Goal: Task Accomplishment & Management: Manage account settings

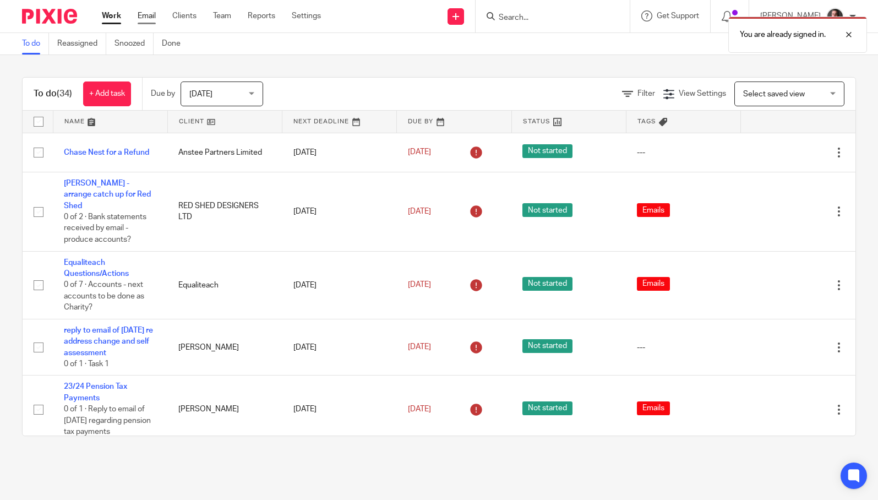
click at [147, 15] on link "Email" at bounding box center [147, 15] width 18 height 11
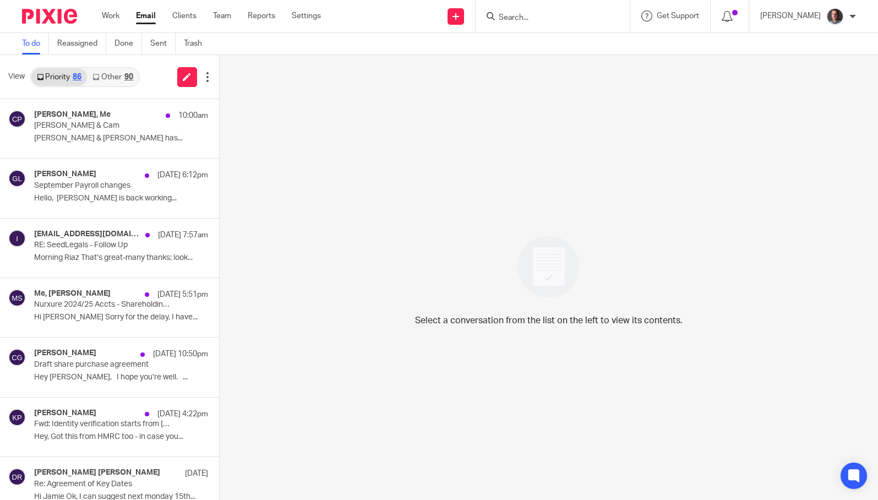
click at [114, 80] on link "Other 90" at bounding box center [112, 77] width 51 height 18
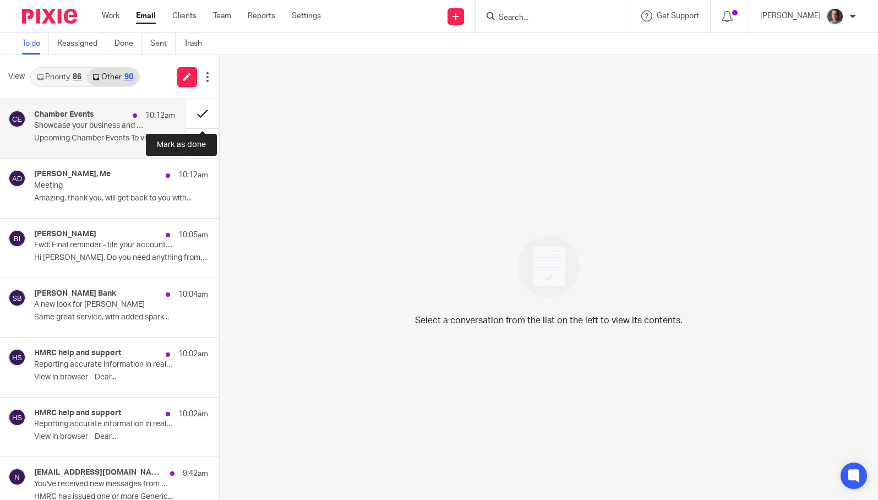
click at [204, 111] on button at bounding box center [202, 113] width 33 height 29
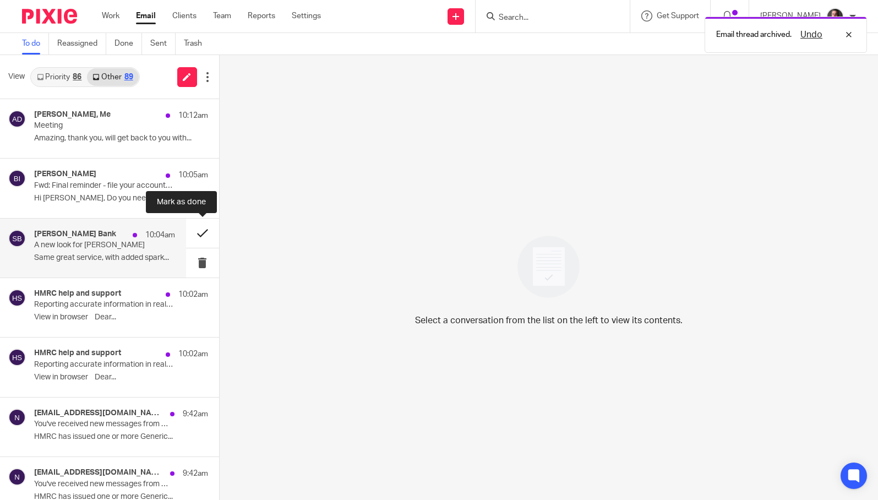
click at [203, 235] on button at bounding box center [202, 232] width 33 height 29
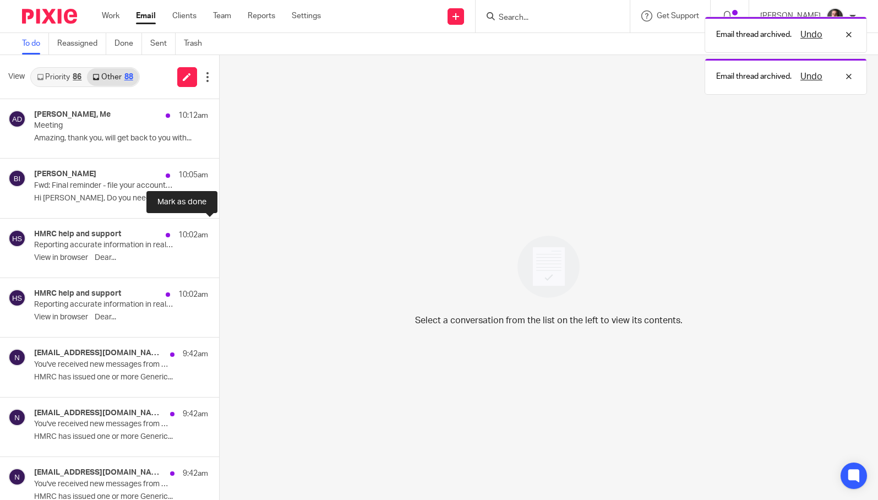
click at [219, 235] on button at bounding box center [223, 232] width 9 height 29
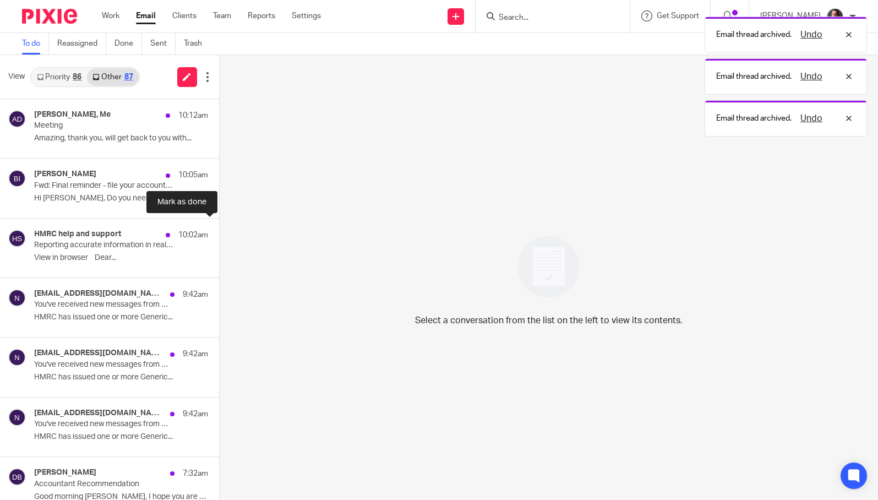
click at [219, 235] on button at bounding box center [223, 232] width 9 height 29
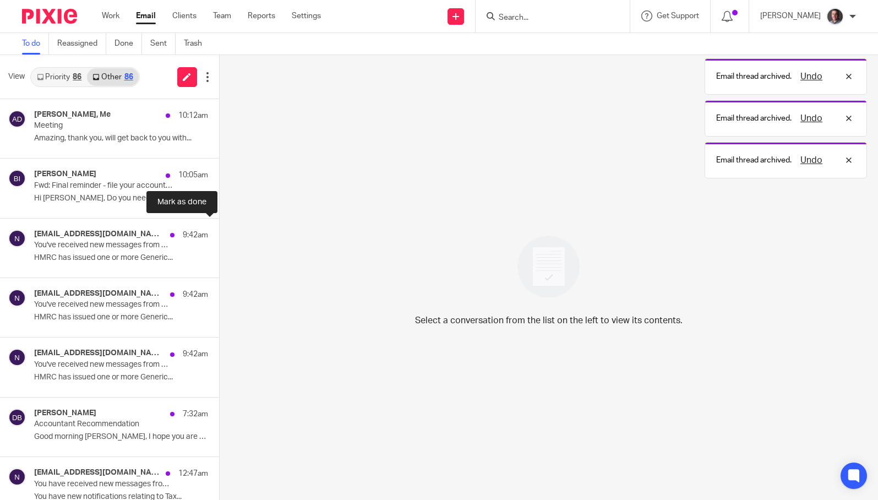
click at [219, 235] on button at bounding box center [223, 232] width 9 height 29
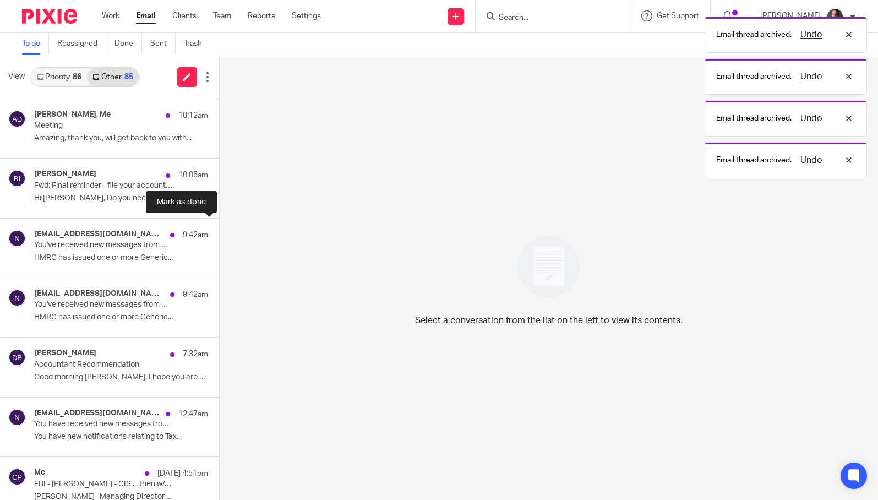
click at [219, 235] on button at bounding box center [223, 232] width 9 height 29
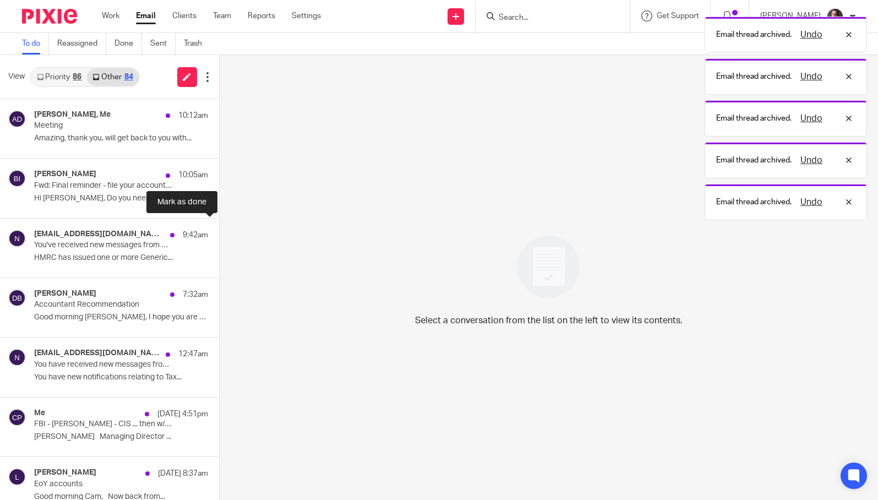
click at [219, 235] on button at bounding box center [223, 232] width 9 height 29
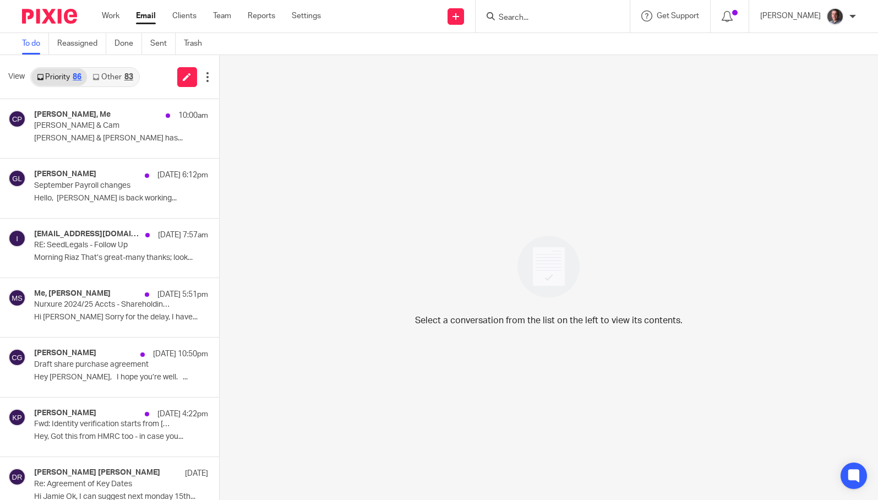
click at [117, 76] on link "Other 83" at bounding box center [112, 77] width 51 height 18
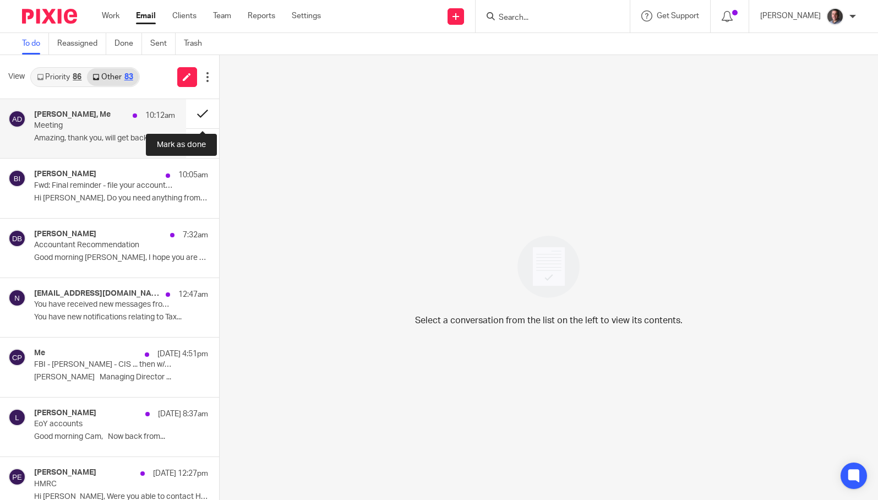
click at [204, 113] on button at bounding box center [202, 113] width 33 height 29
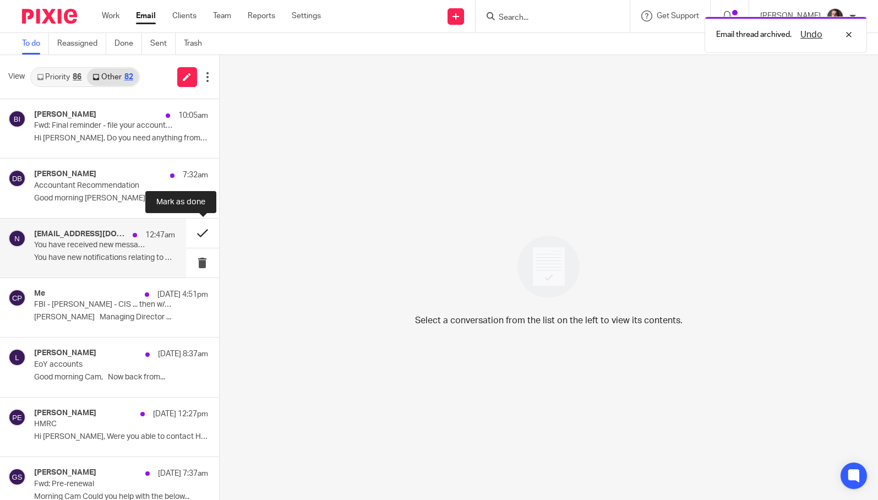
click at [203, 233] on button at bounding box center [202, 232] width 33 height 29
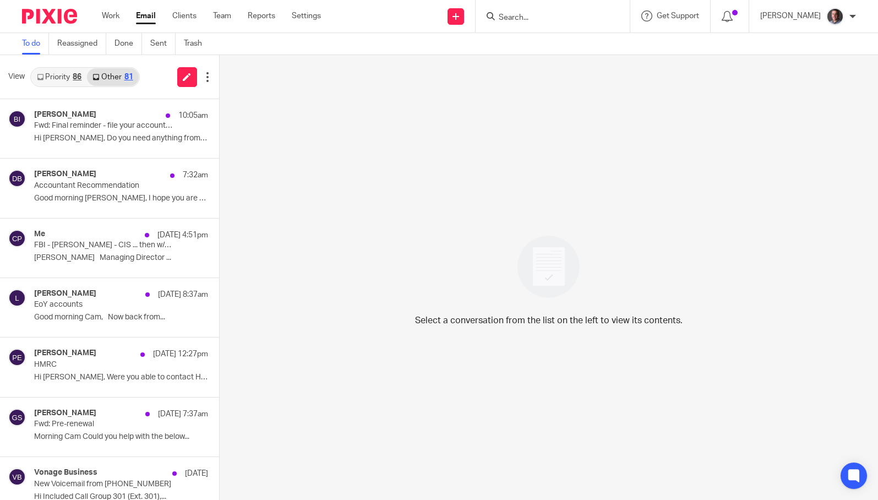
click at [147, 16] on link "Email" at bounding box center [146, 15] width 20 height 11
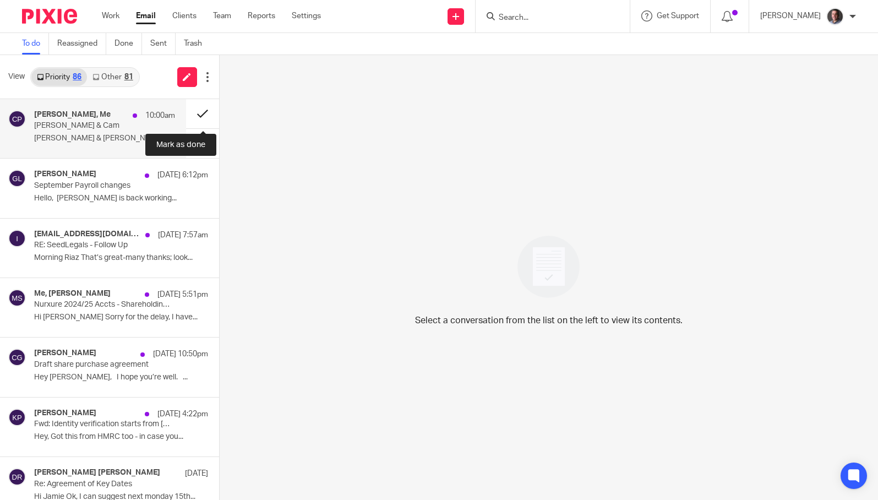
click at [199, 114] on button at bounding box center [202, 113] width 33 height 29
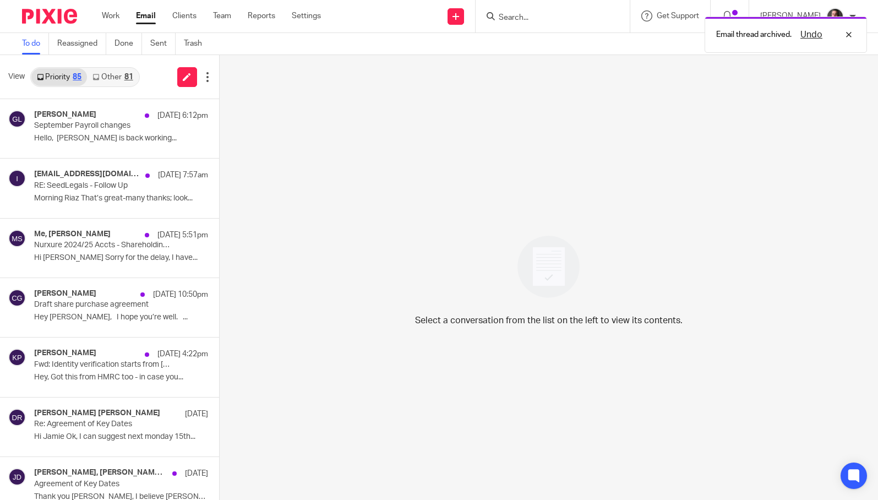
click at [103, 81] on link "Other 81" at bounding box center [112, 77] width 51 height 18
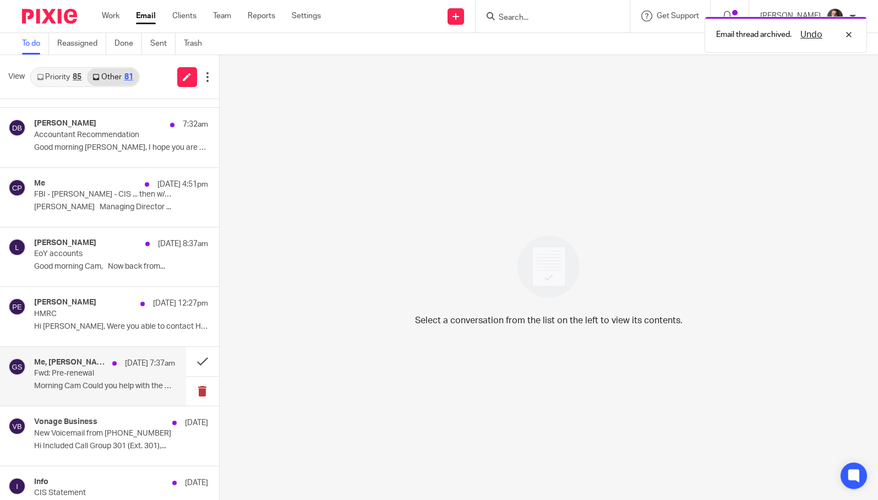
scroll to position [54, 0]
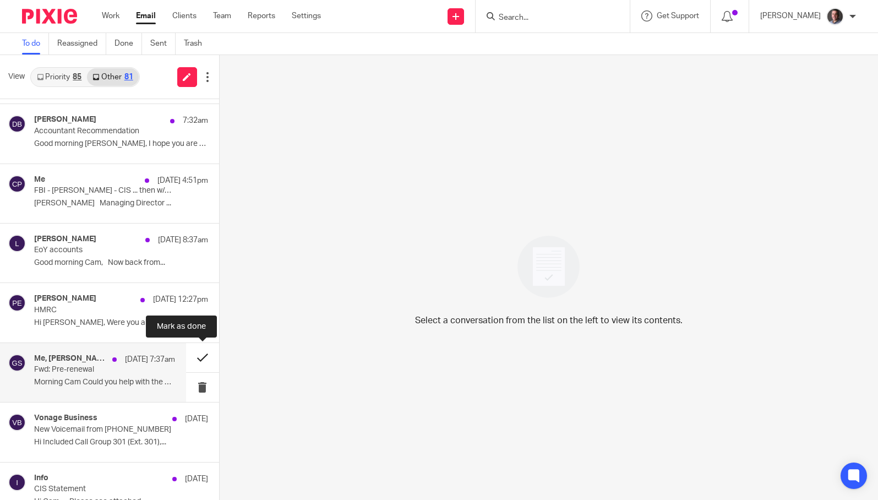
click at [204, 357] on button at bounding box center [202, 357] width 33 height 29
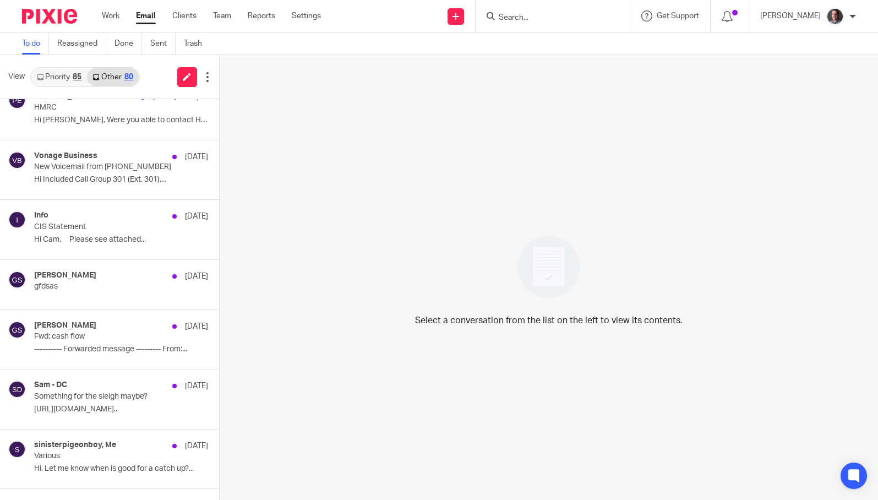
scroll to position [0, 0]
